Goal: Information Seeking & Learning: Learn about a topic

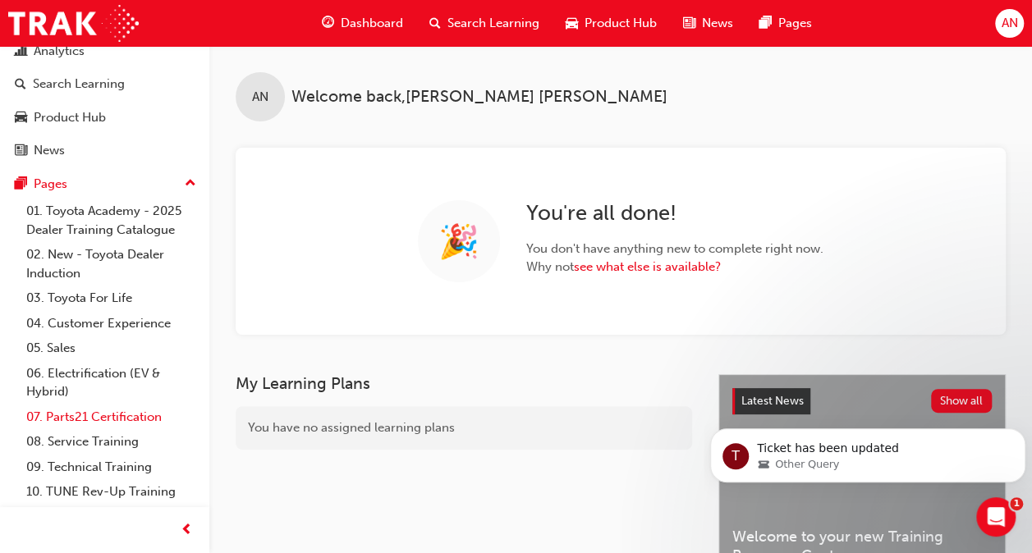
scroll to position [54, 0]
click at [153, 465] on link "09. Technical Training" at bounding box center [111, 466] width 183 height 25
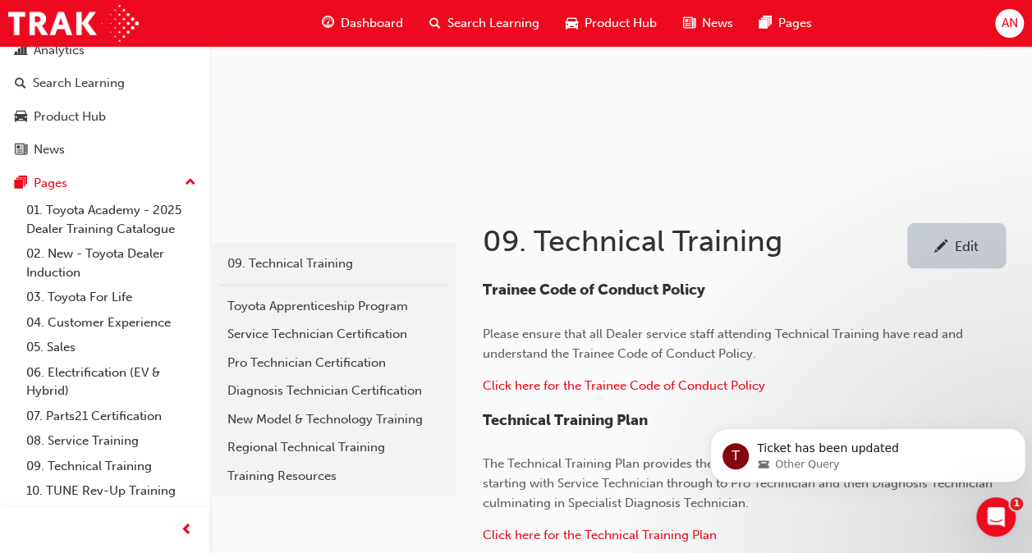
scroll to position [149, 0]
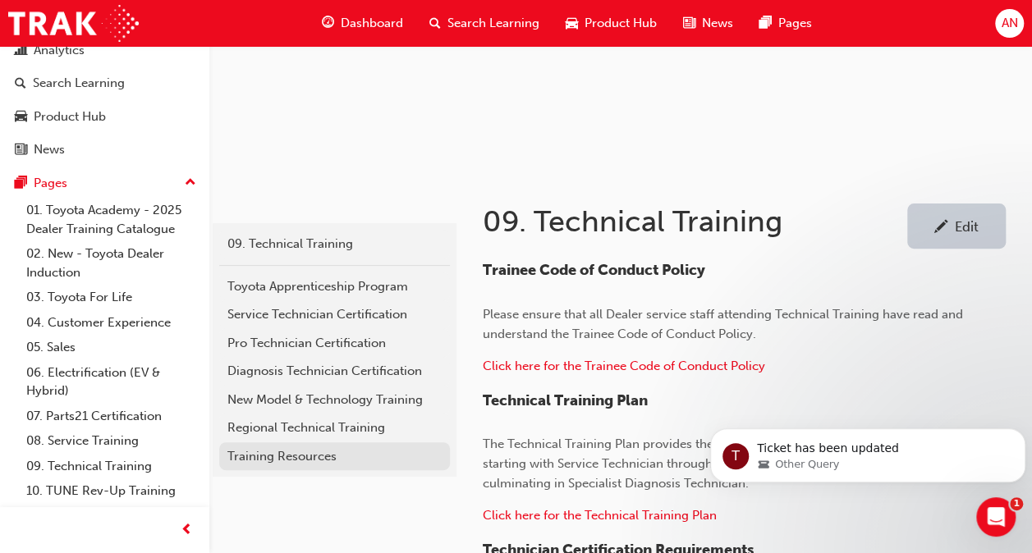
click at [355, 456] on div "Training Resources" at bounding box center [334, 456] width 214 height 19
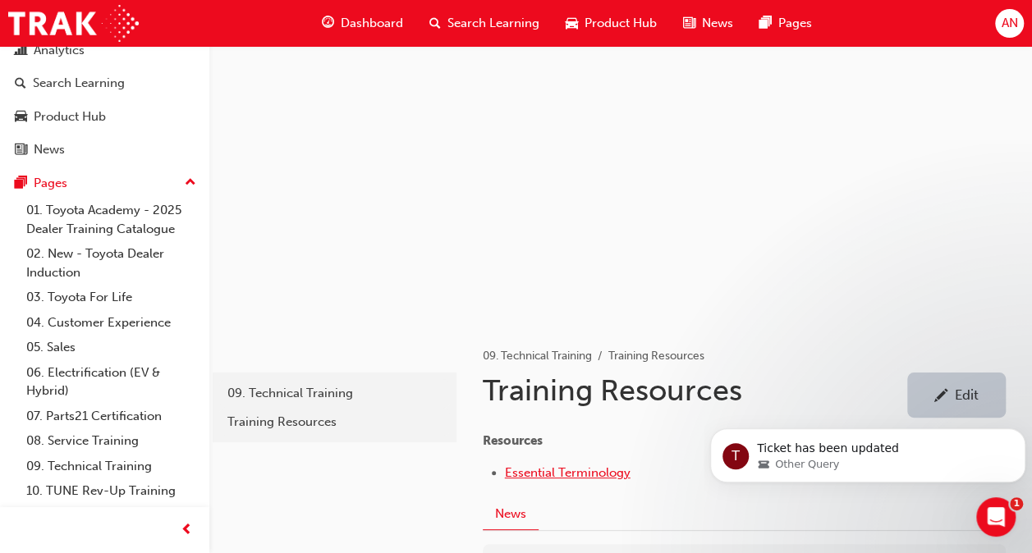
click at [612, 476] on span "Essential Terminology" at bounding box center [568, 472] width 126 height 15
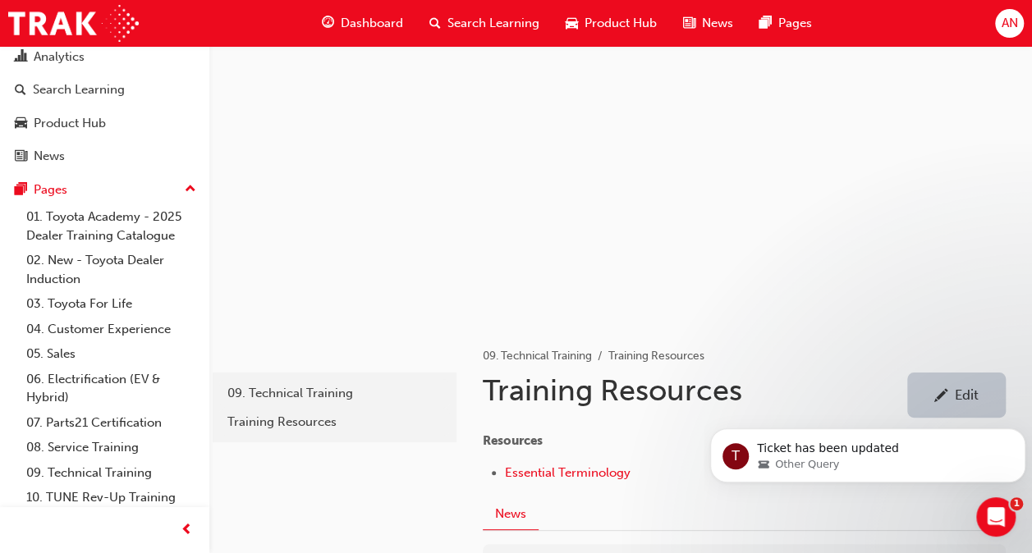
scroll to position [76, 0]
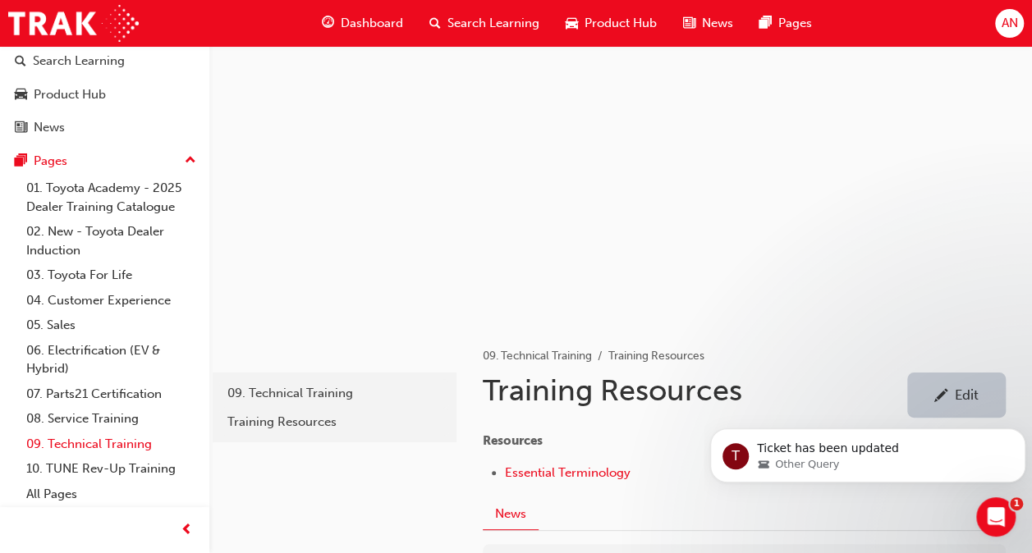
click at [80, 450] on link "09. Technical Training" at bounding box center [111, 444] width 183 height 25
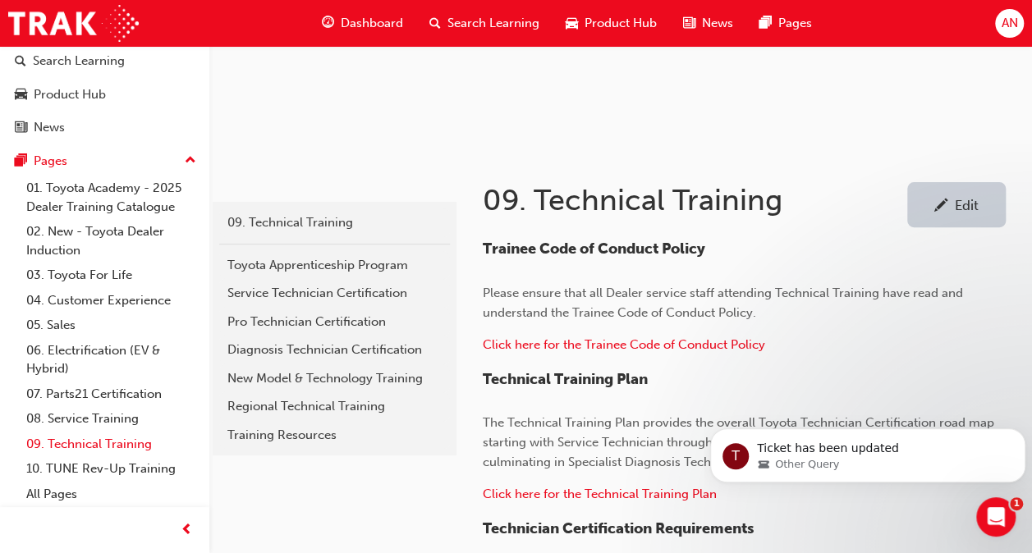
scroll to position [171, 0]
click at [274, 432] on div "Training Resources" at bounding box center [334, 435] width 214 height 19
